Goal: Task Accomplishment & Management: Manage account settings

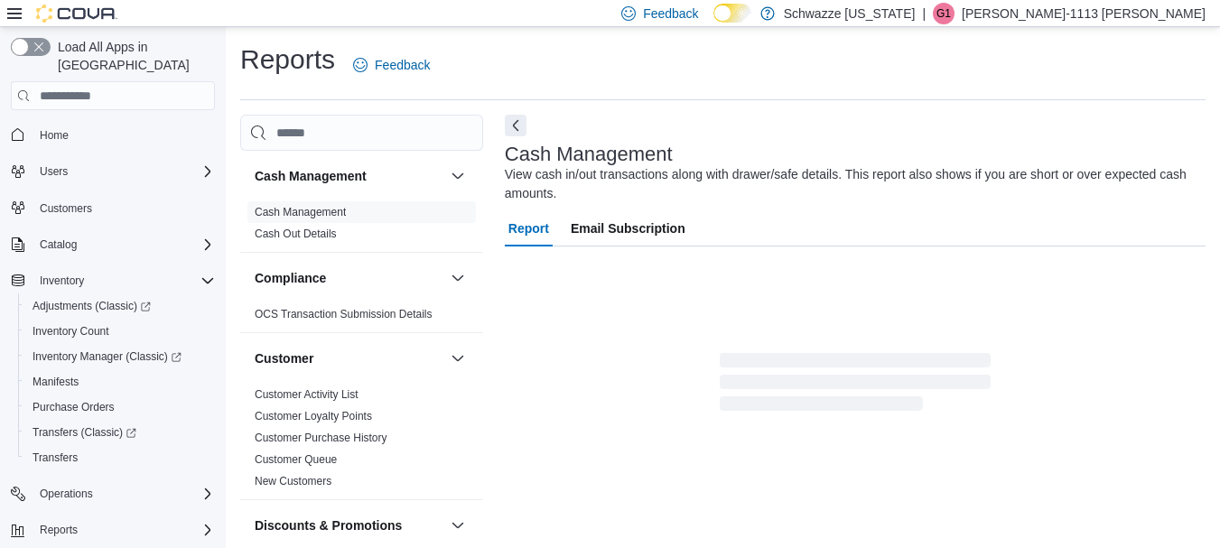
drag, startPoint x: 0, startPoint y: 0, endPoint x: 1126, endPoint y: 14, distance: 1125.8
click at [1126, 14] on p "[PERSON_NAME]-1113 [PERSON_NAME]" at bounding box center [1083, 14] width 244 height 22
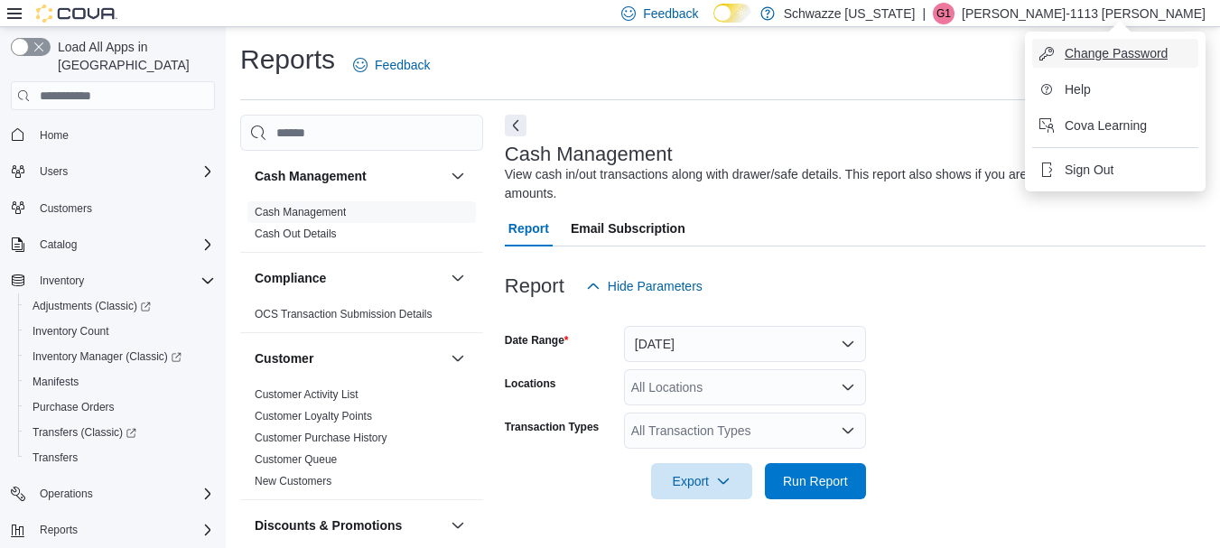
scroll to position [29, 0]
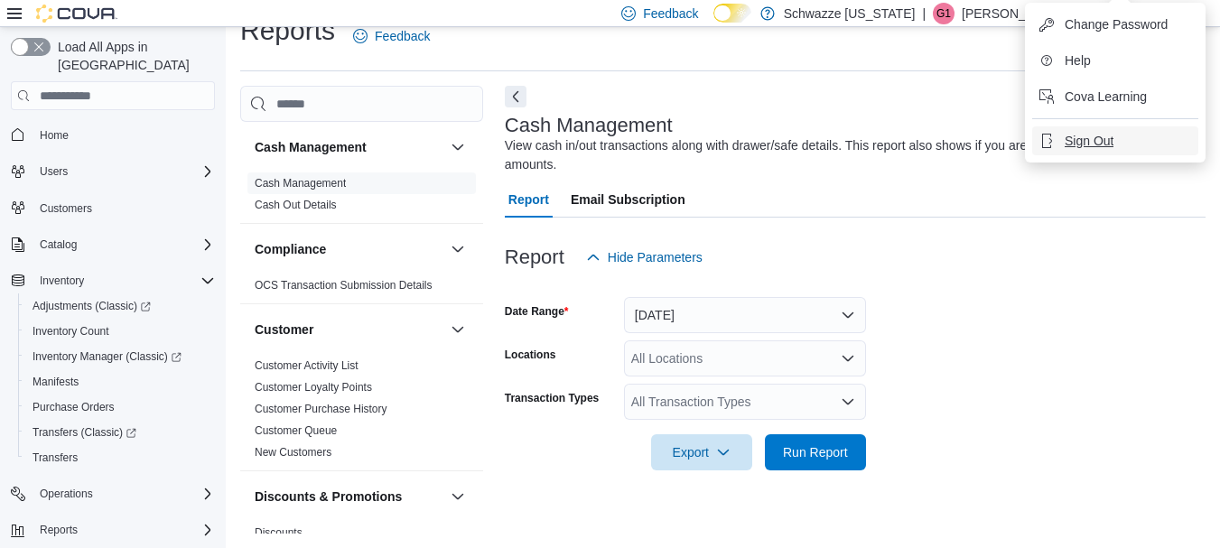
click at [1082, 143] on span "Sign Out" at bounding box center [1088, 141] width 49 height 18
